Goal: Navigation & Orientation: Find specific page/section

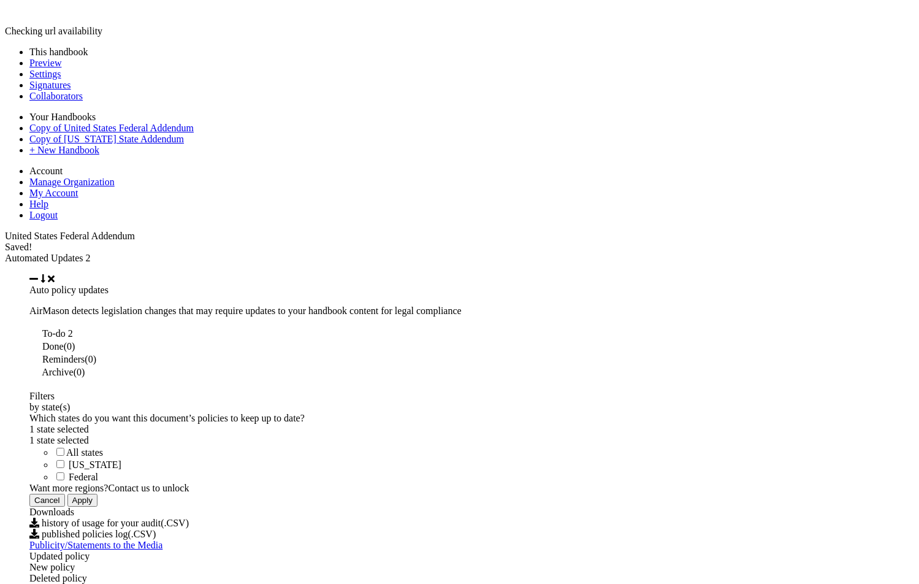
scroll to position [1076, 0]
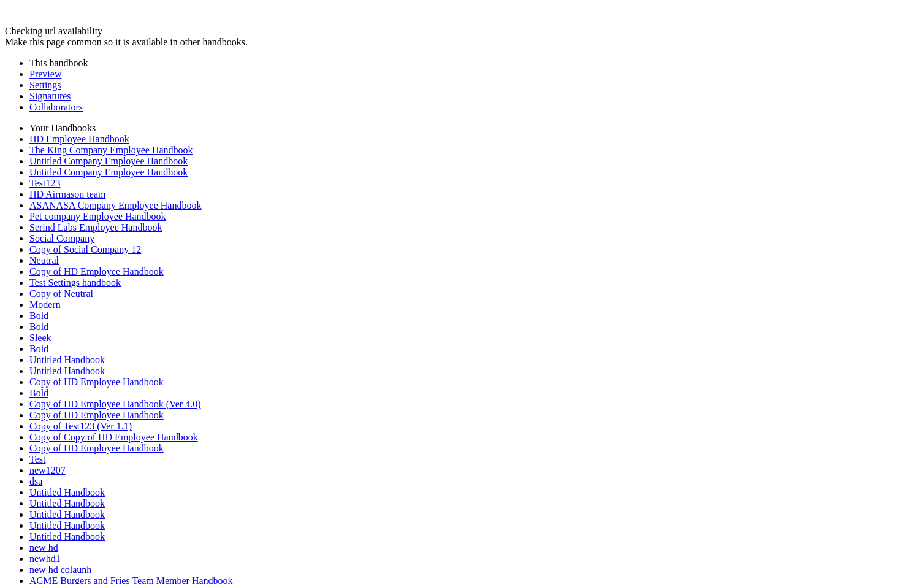
scroll to position [5493, 0]
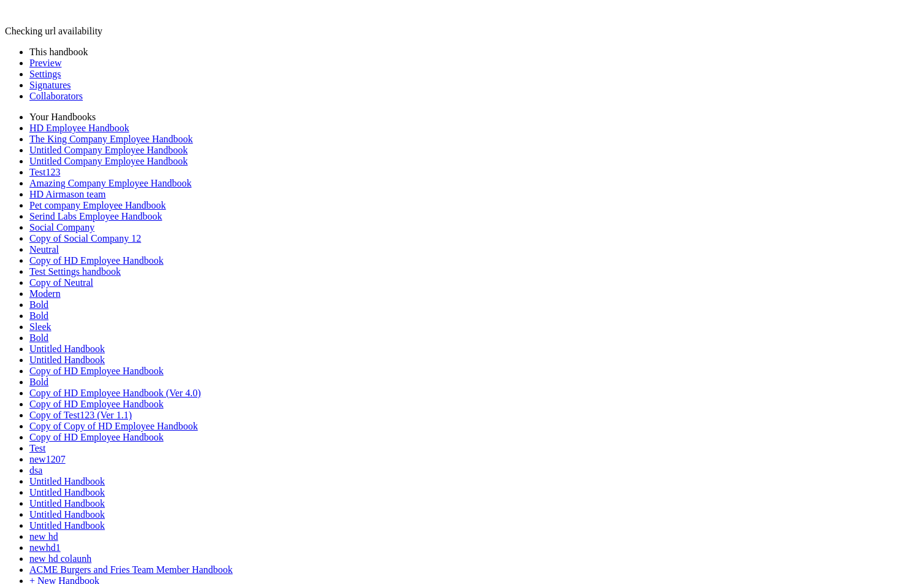
scroll to position [3397, 0]
type input "********"
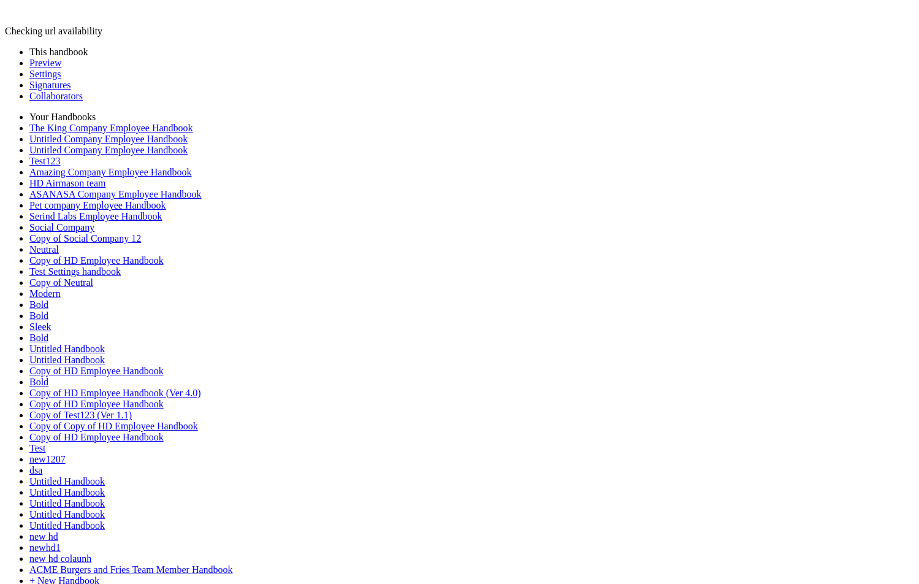
scroll to position [1063, 0]
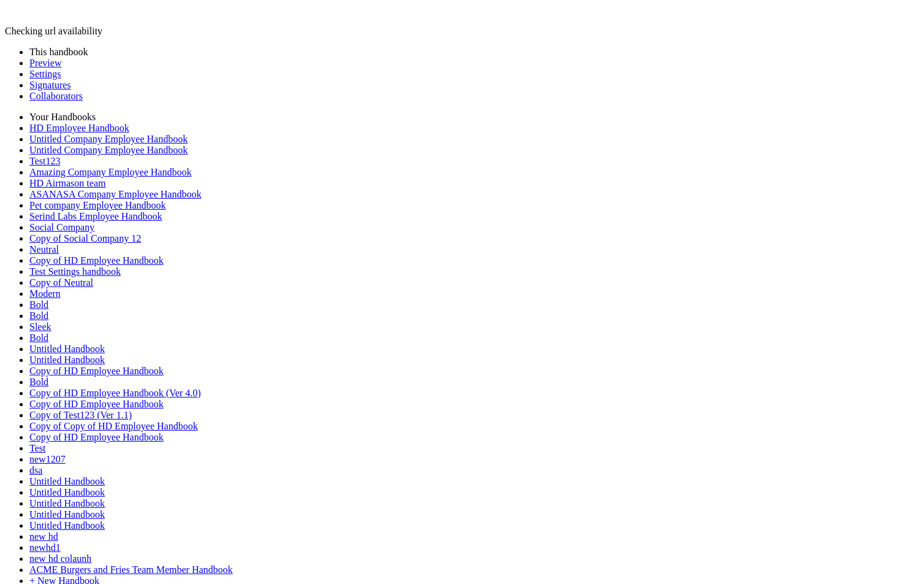
scroll to position [7371, 0]
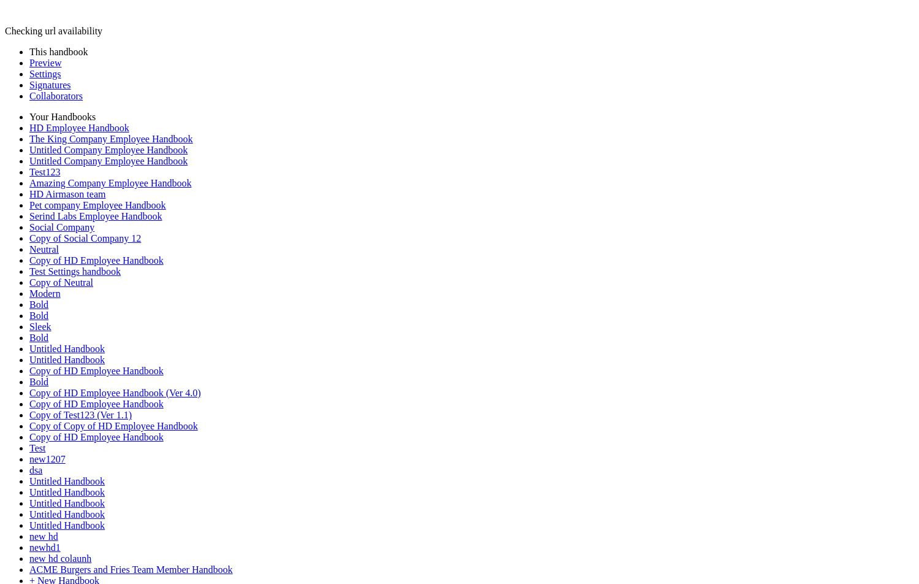
scroll to position [3397, 0]
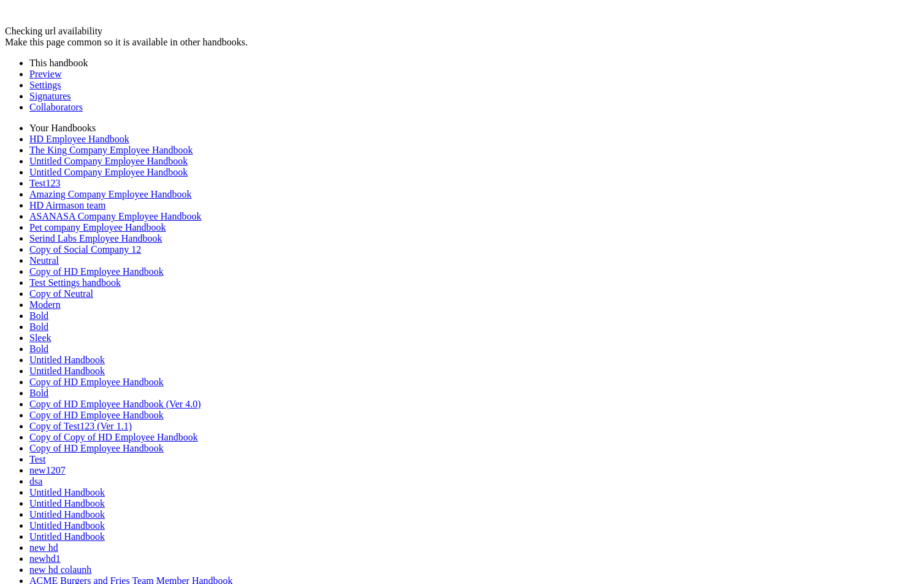
scroll to position [2522, 0]
